Goal: Task Accomplishment & Management: Manage account settings

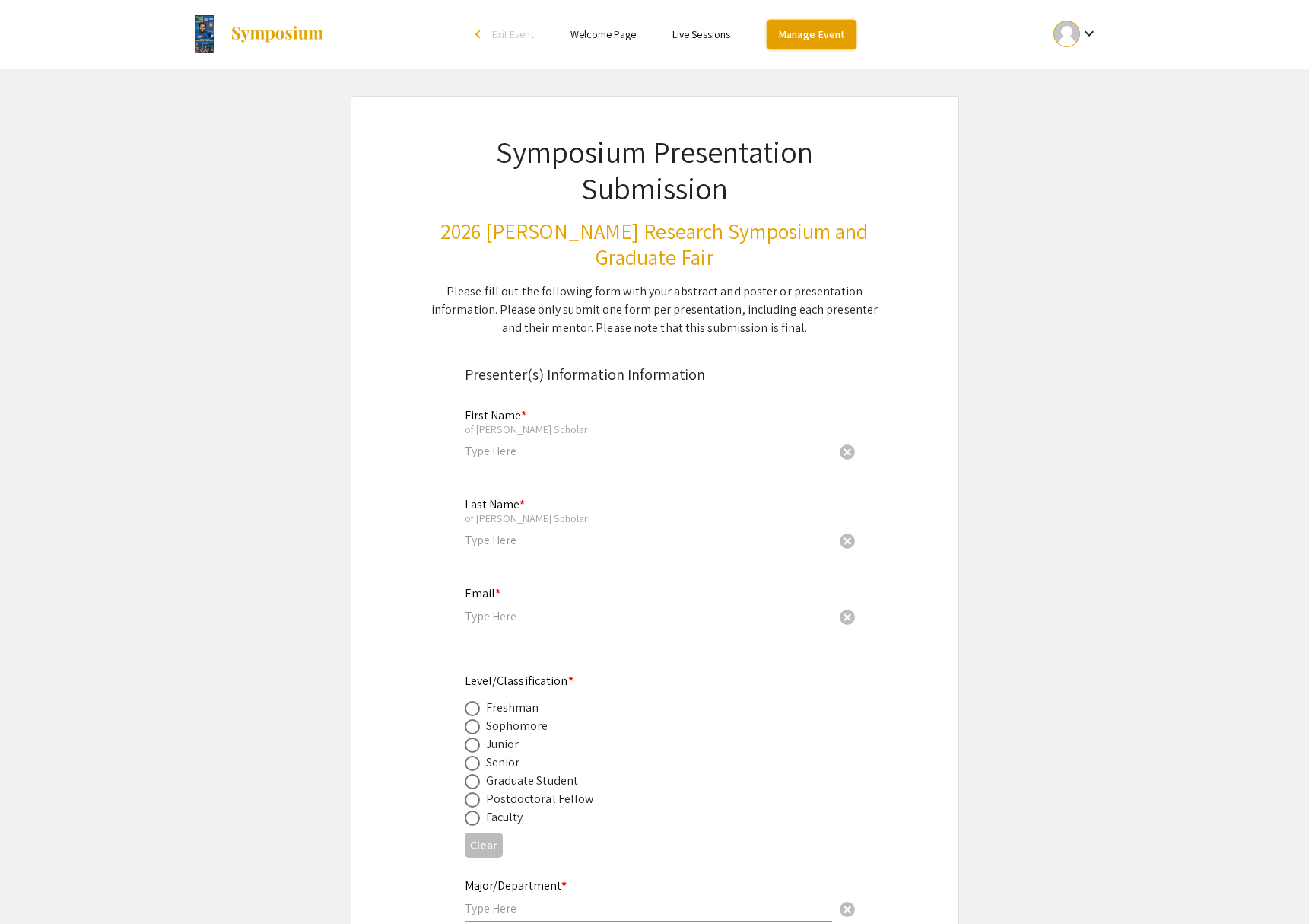
click at [809, 31] on link "Manage Event" at bounding box center [811, 35] width 89 height 30
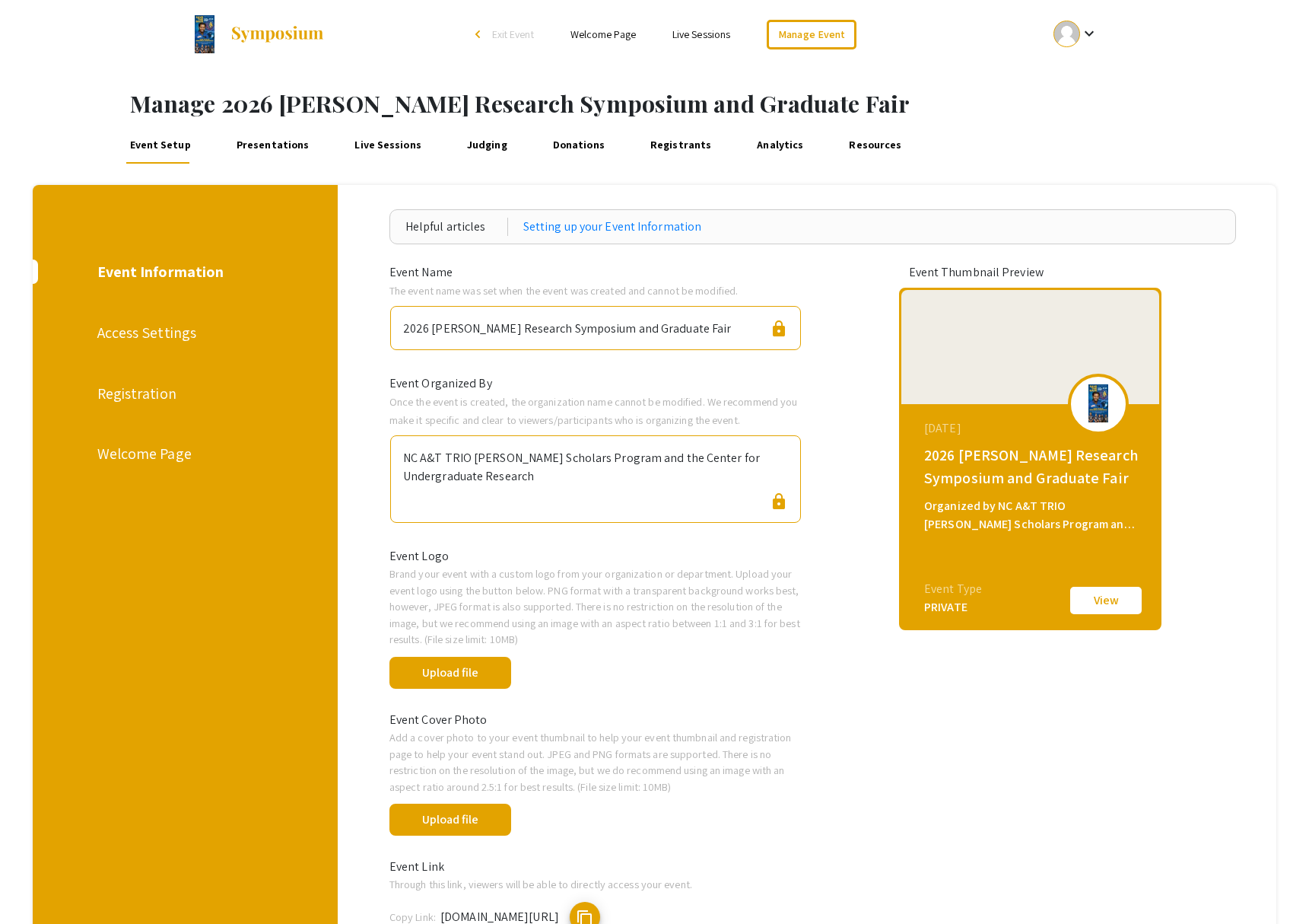
click at [144, 401] on div "Registration" at bounding box center [183, 394] width 173 height 23
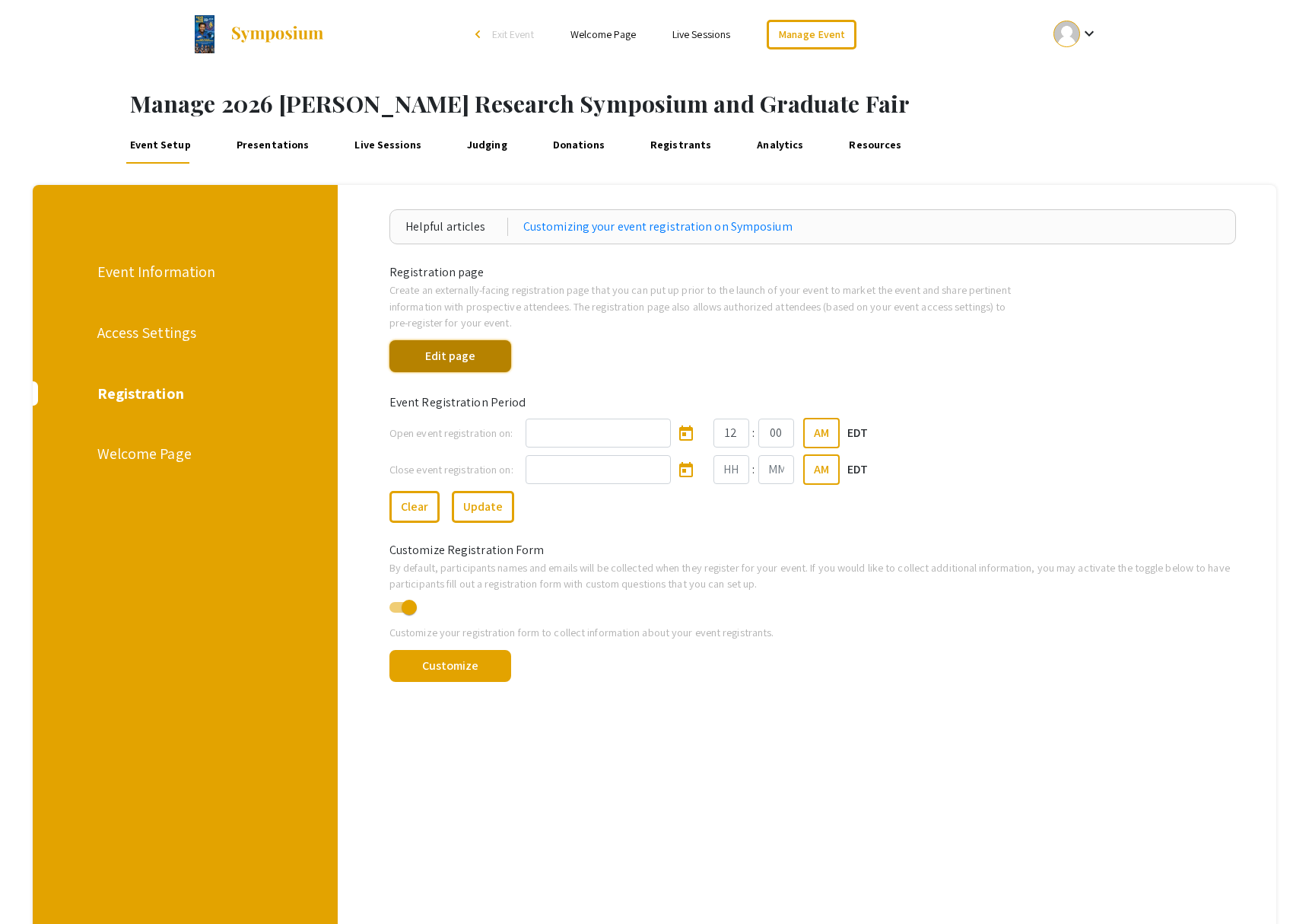
click at [451, 356] on button "Edit page" at bounding box center [451, 355] width 123 height 32
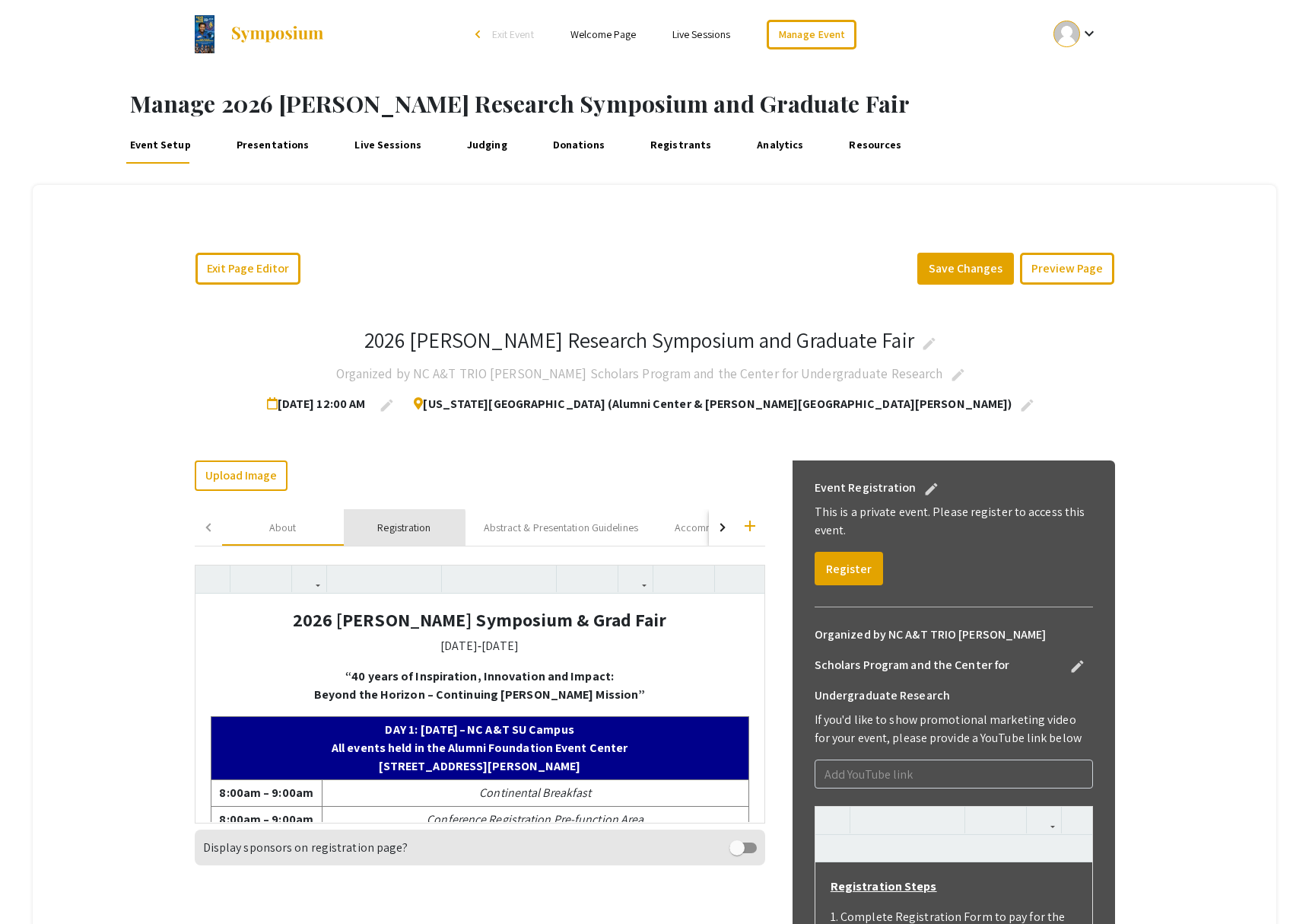
click at [398, 530] on div "Registration" at bounding box center [403, 527] width 53 height 16
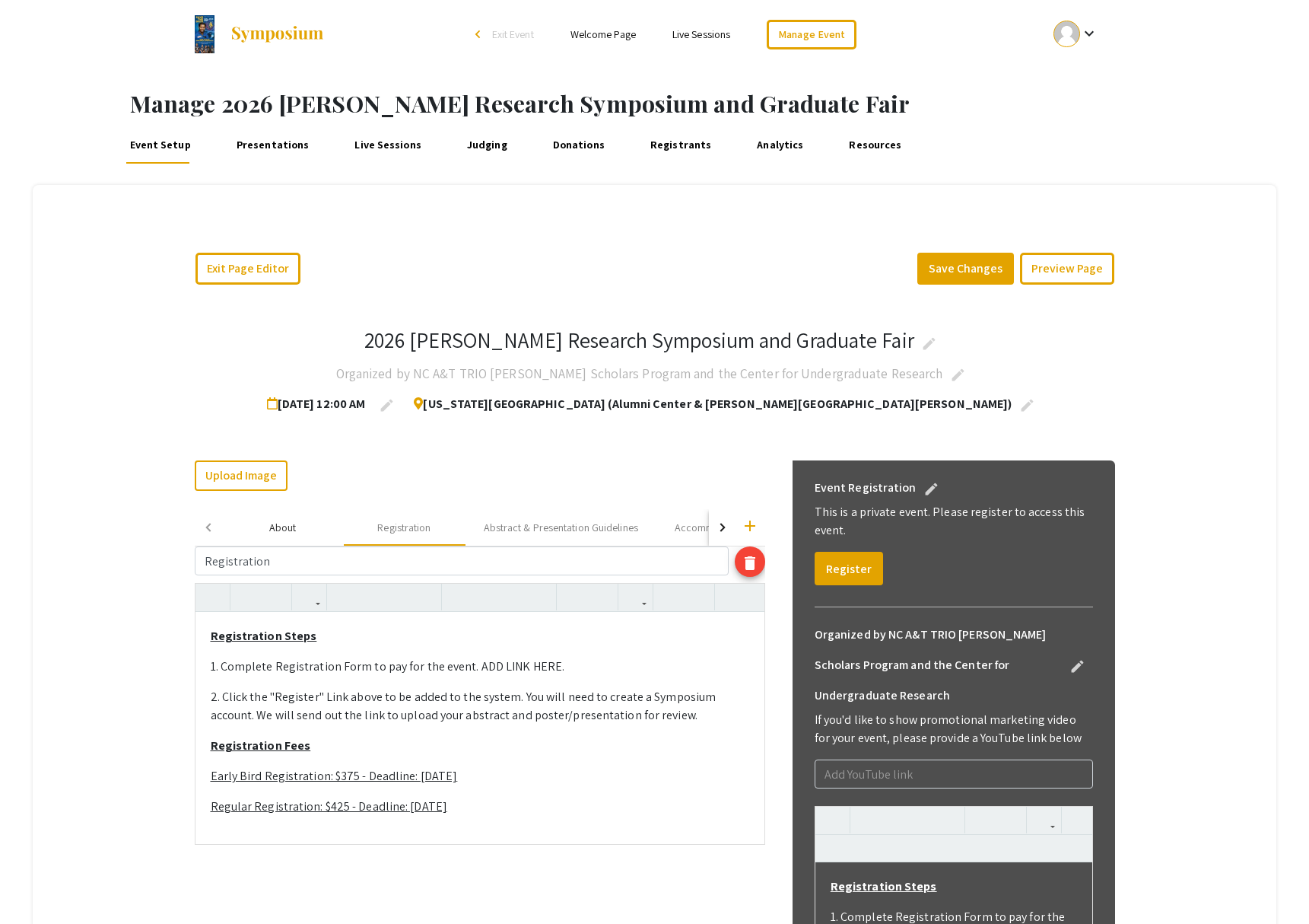
click at [279, 527] on div "About" at bounding box center [282, 527] width 28 height 16
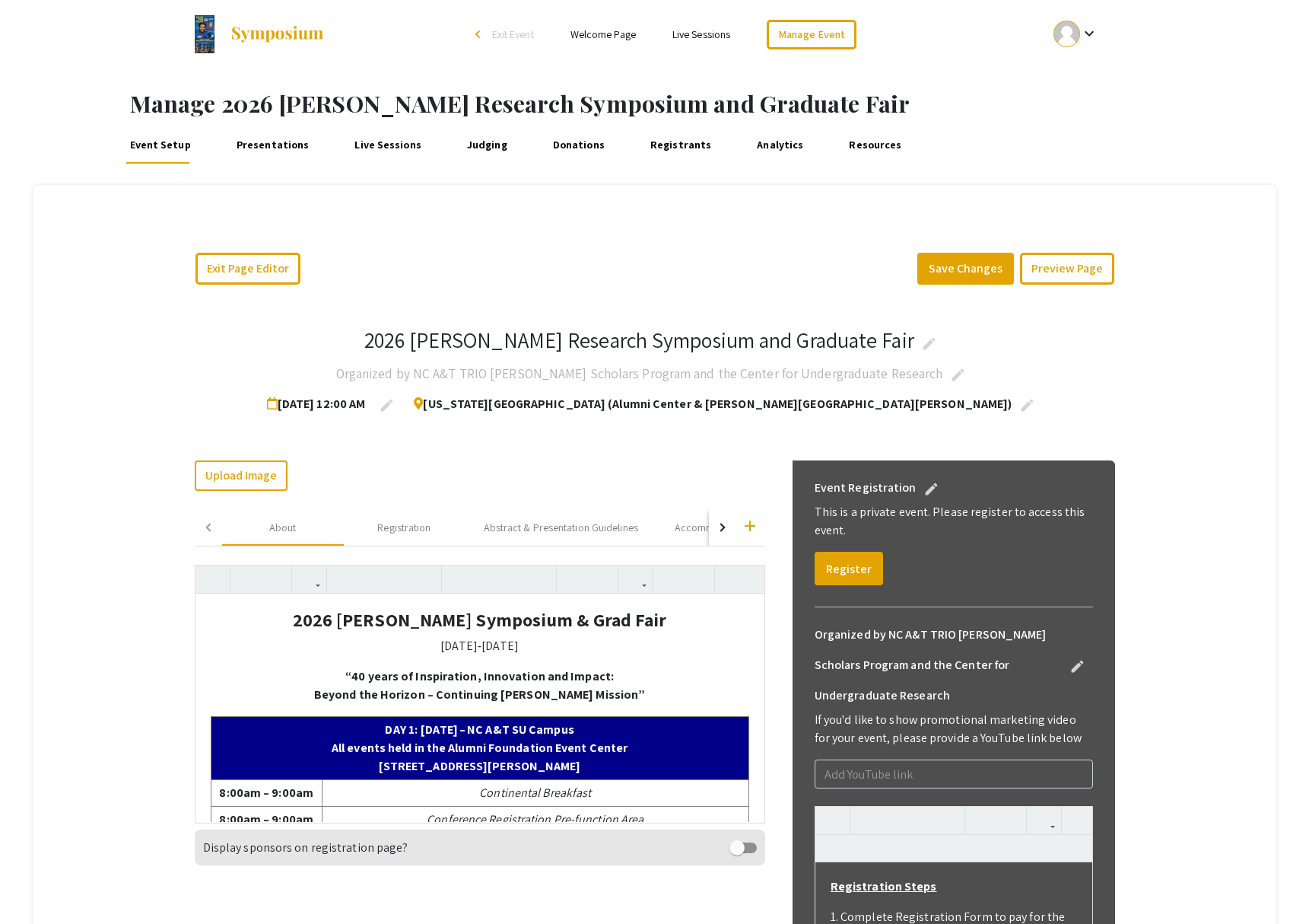
click at [231, 422] on div "2026 Ronald E. McNair Research Symposium and Graduate Fair edit Organized by NC…" at bounding box center [655, 904] width 943 height 1215
